Goal: Transaction & Acquisition: Purchase product/service

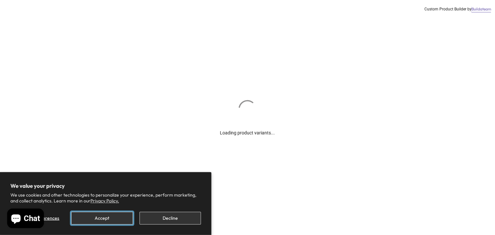
click at [99, 221] on button "Accept" at bounding box center [102, 218] width 62 height 13
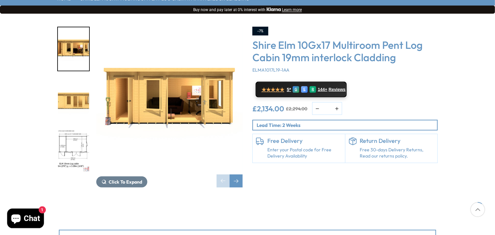
scroll to position [102, 0]
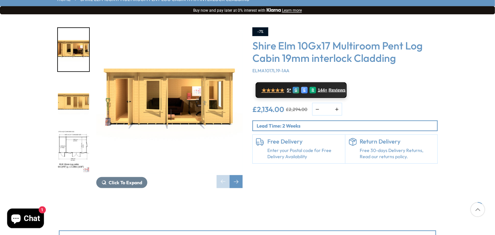
click at [74, 130] on img "3 / 10" at bounding box center [73, 151] width 31 height 43
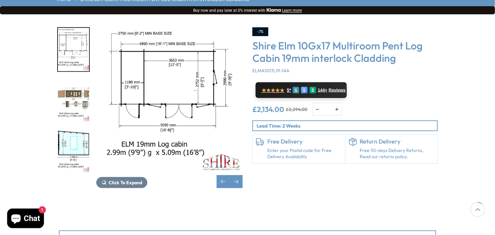
click at [68, 79] on img "4 / 10" at bounding box center [73, 100] width 31 height 43
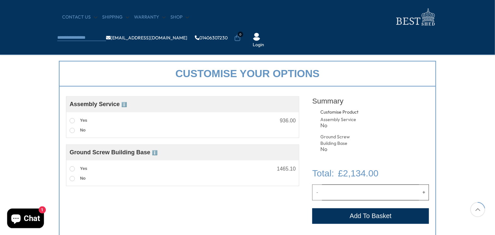
scroll to position [217, 0]
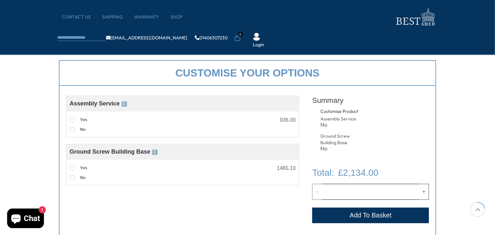
click at [127, 103] on span "ℹ️" at bounding box center [124, 103] width 6 height 5
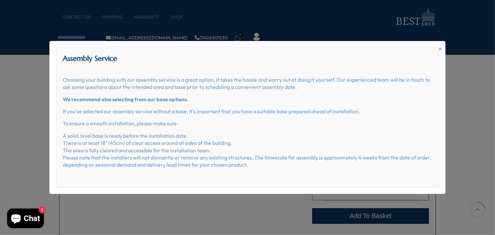
scroll to position [212, 0]
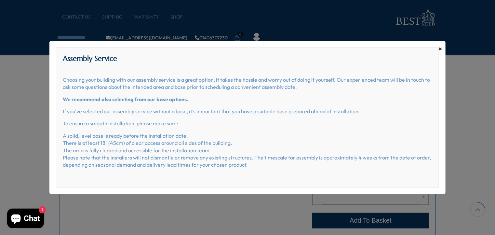
click at [442, 48] on span "×" at bounding box center [441, 48] width 4 height 9
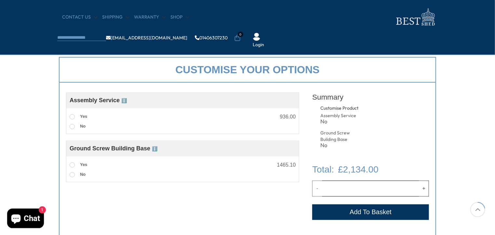
scroll to position [220, 0]
click at [70, 164] on span at bounding box center [72, 164] width 5 height 5
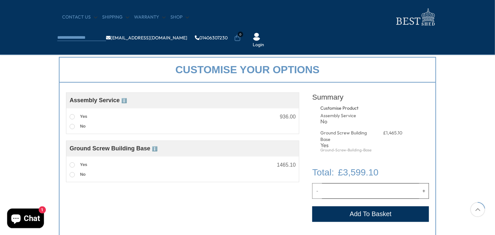
click at [156, 149] on span "ℹ️" at bounding box center [155, 148] width 6 height 5
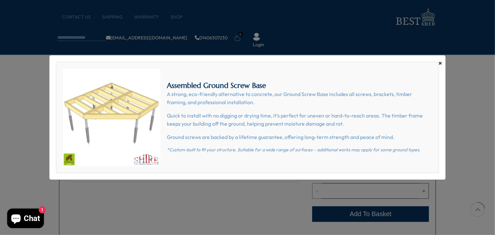
click at [440, 66] on span "×" at bounding box center [441, 63] width 4 height 9
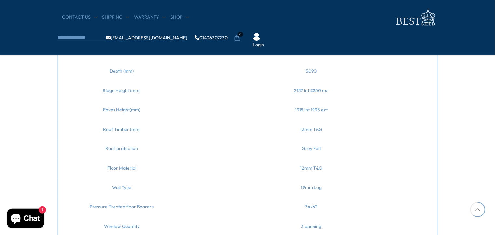
scroll to position [592, 0]
